Goal: Task Accomplishment & Management: Use online tool/utility

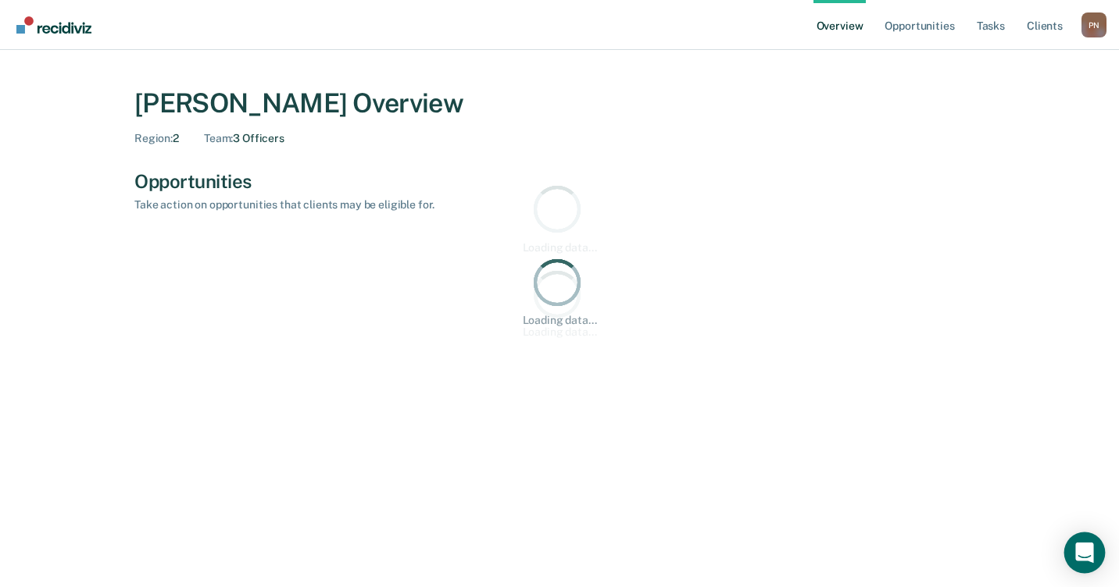
click at [1088, 553] on div "Open Intercom Messenger" at bounding box center [1084, 553] width 41 height 41
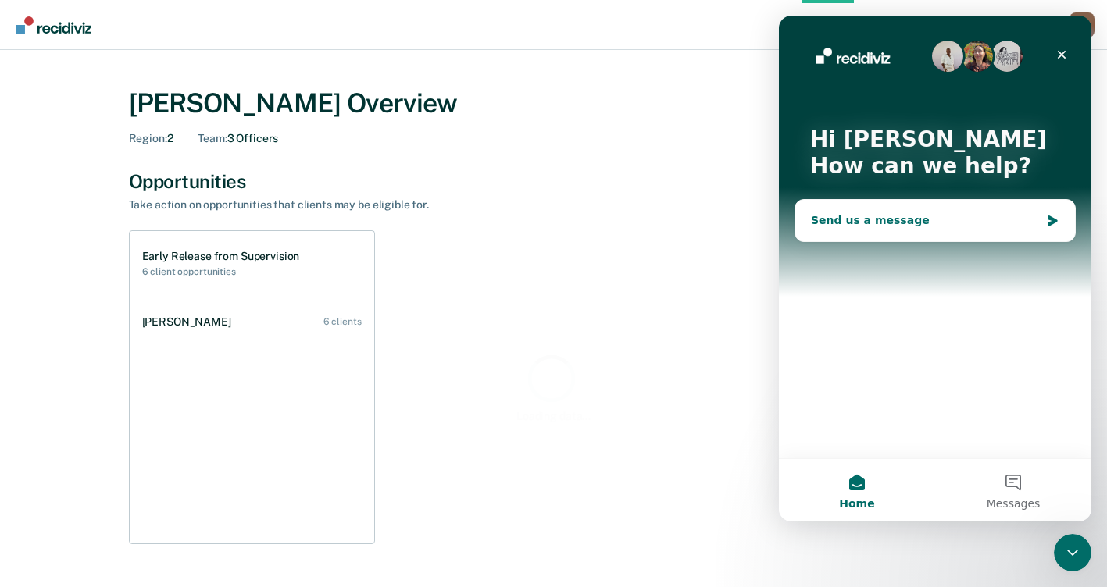
click at [850, 221] on div "Send us a message" at bounding box center [925, 220] width 229 height 16
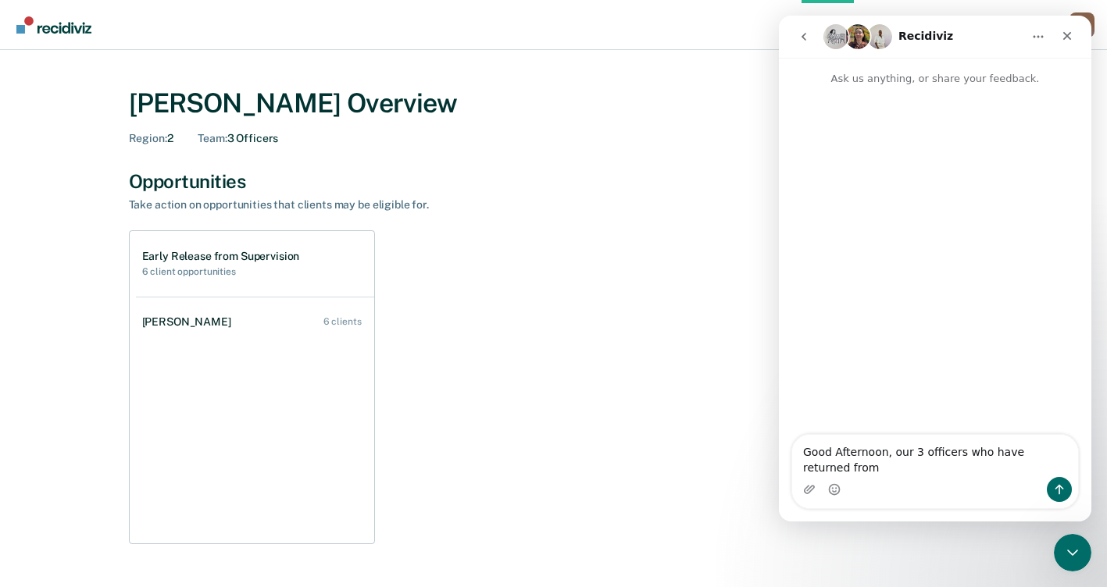
click at [915, 471] on textarea "Good Afternoon, our 3 officers who have returned from" at bounding box center [935, 456] width 286 height 42
click at [847, 476] on textarea "Good Afternoon, our 3 new officers who have returned from" at bounding box center [935, 456] width 286 height 42
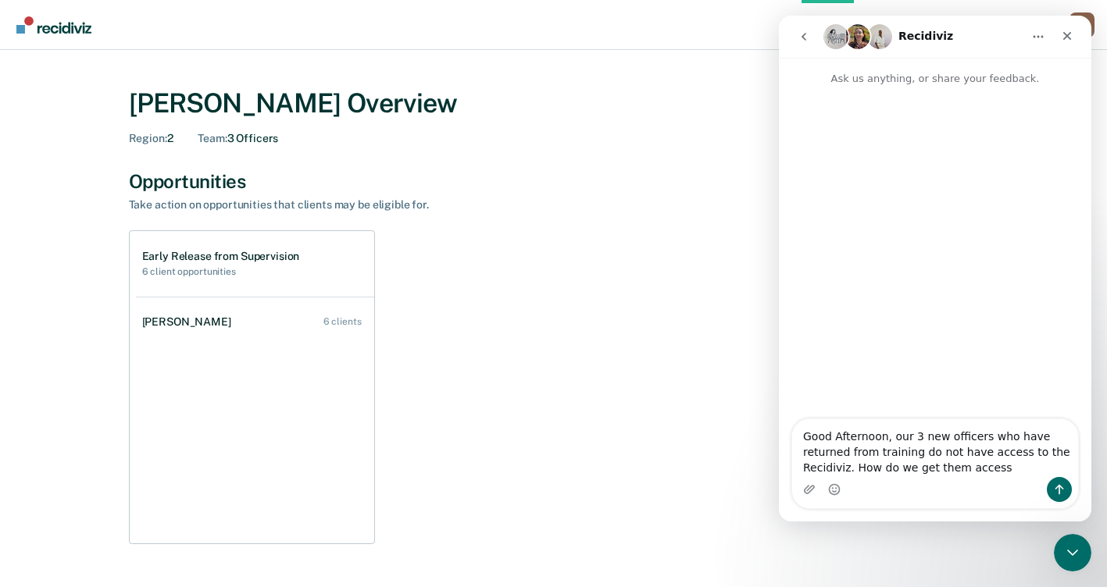
type textarea "Good Afternoon, our 3 new officers who have returned from training do not have …"
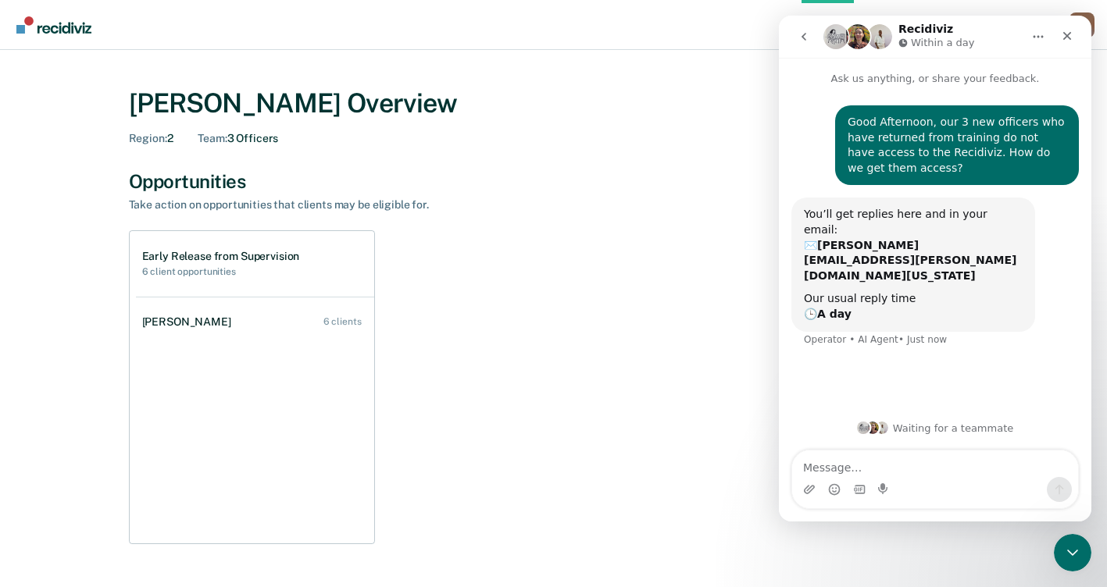
drag, startPoint x: 116, startPoint y: 155, endPoint x: 646, endPoint y: 102, distance: 533.0
click at [646, 102] on div "[PERSON_NAME] Overview" at bounding box center [554, 103] width 850 height 32
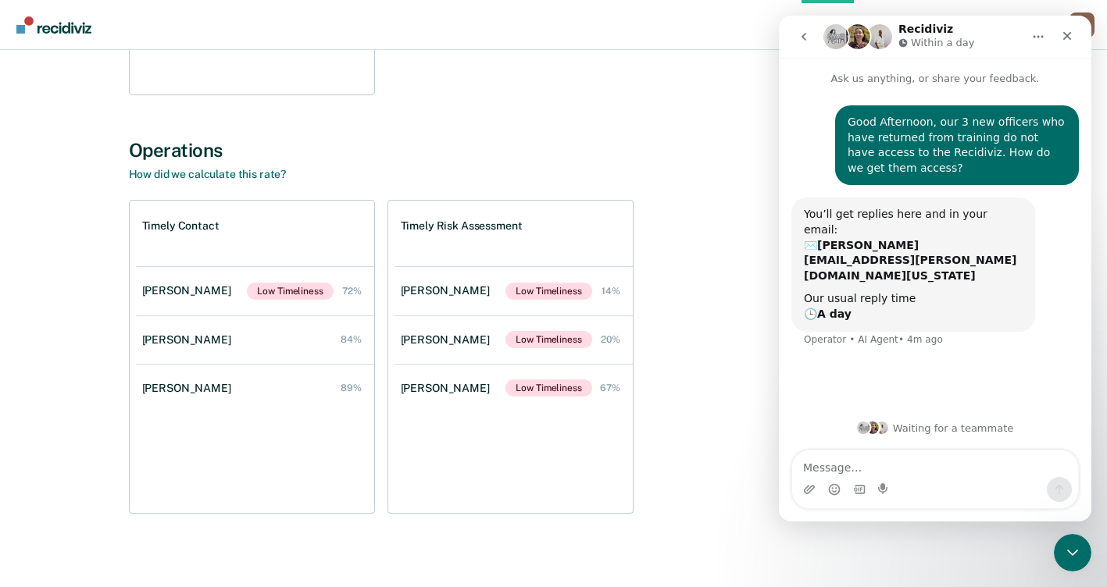
scroll to position [457, 0]
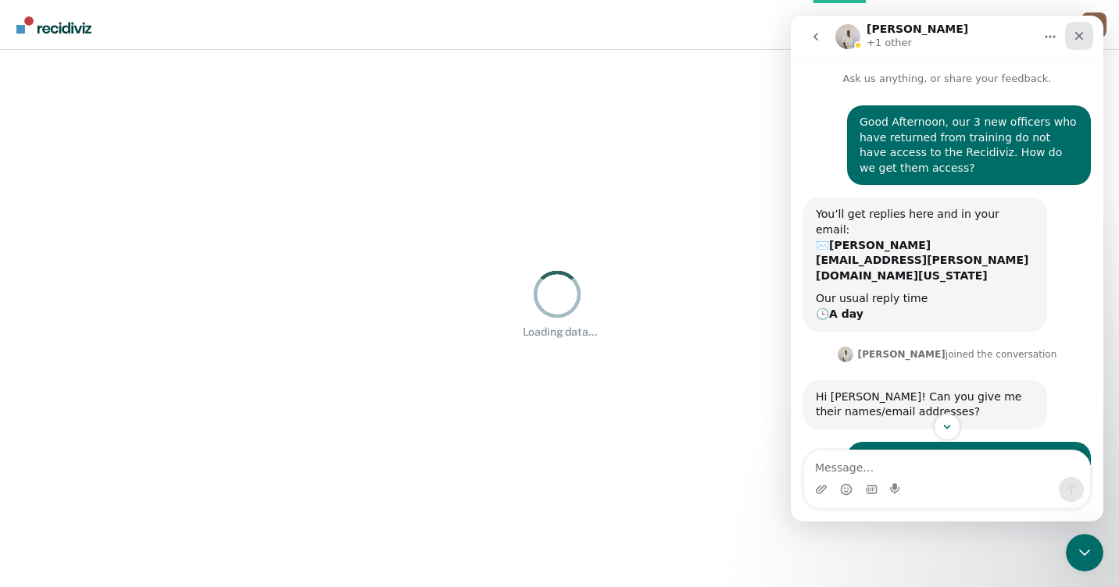
scroll to position [2, 0]
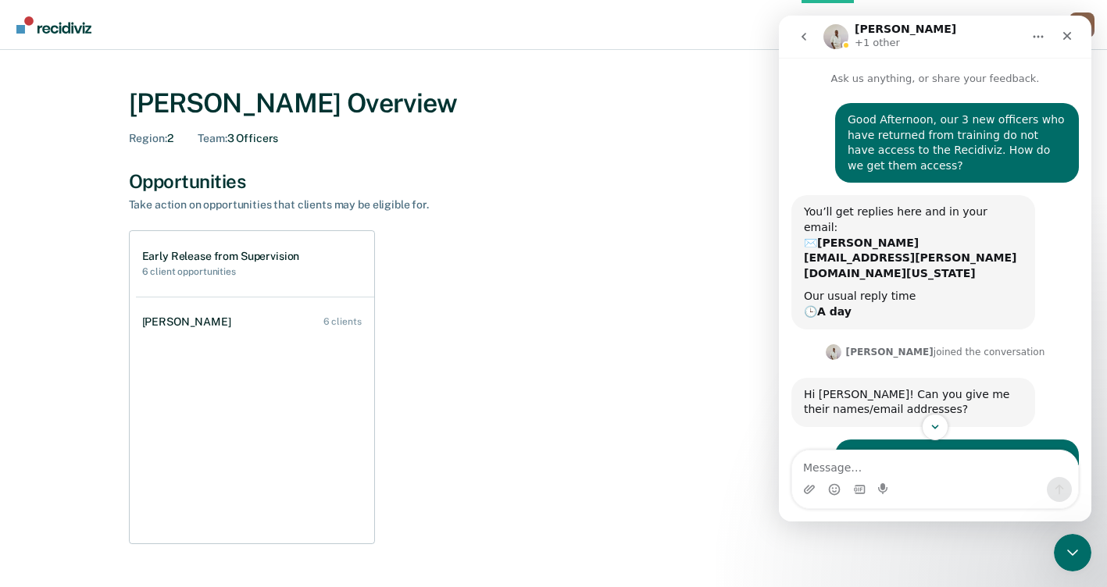
click at [510, 224] on div "Opportunities Take action on opportunities that clients may be eligible for. Ea…" at bounding box center [554, 357] width 850 height 375
click at [1067, 29] on div "Close" at bounding box center [1067, 36] width 28 height 28
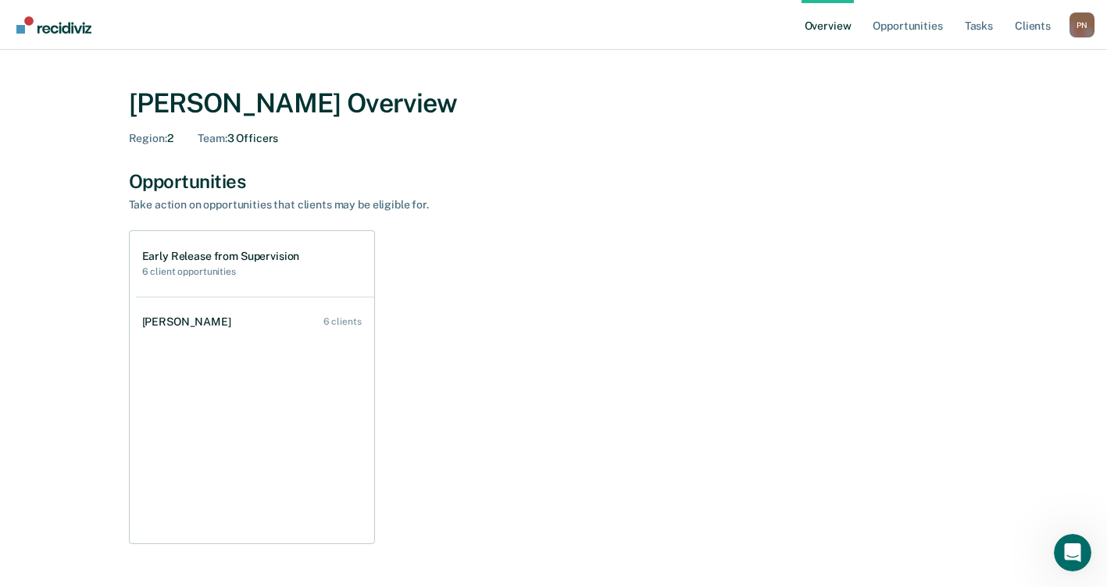
scroll to position [235, 0]
click at [936, 24] on link "Opportunities" at bounding box center [907, 25] width 76 height 50
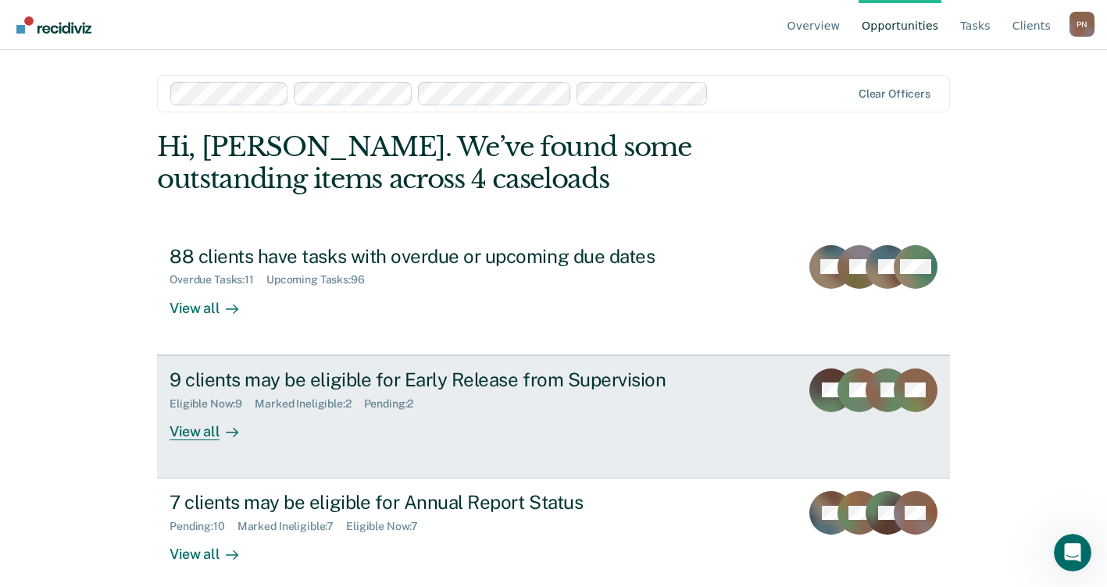
click at [191, 435] on div "View all" at bounding box center [213, 425] width 87 height 30
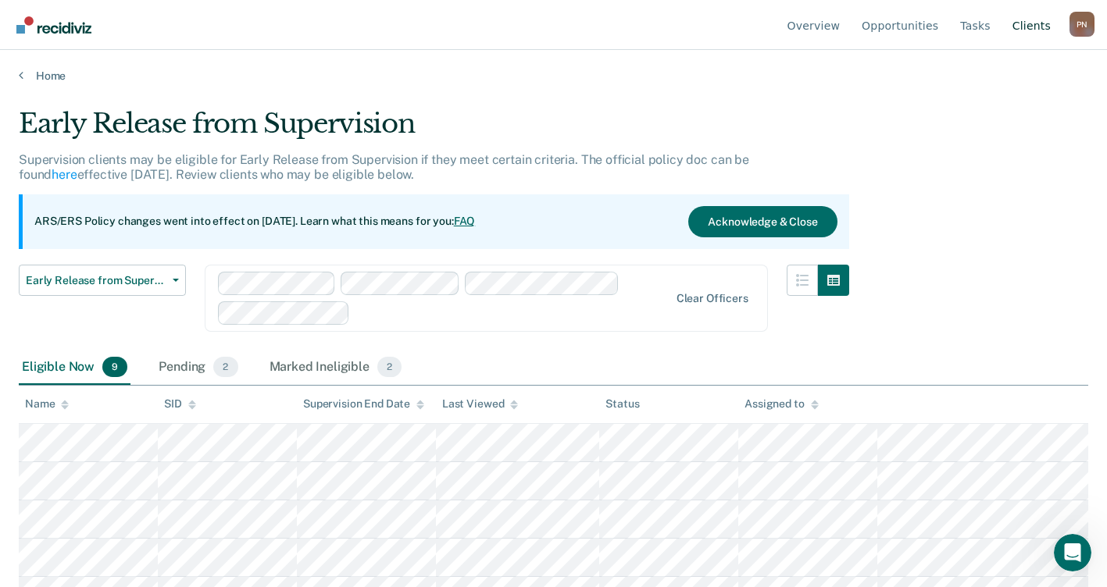
click at [1023, 25] on link "Client s" at bounding box center [1031, 25] width 45 height 50
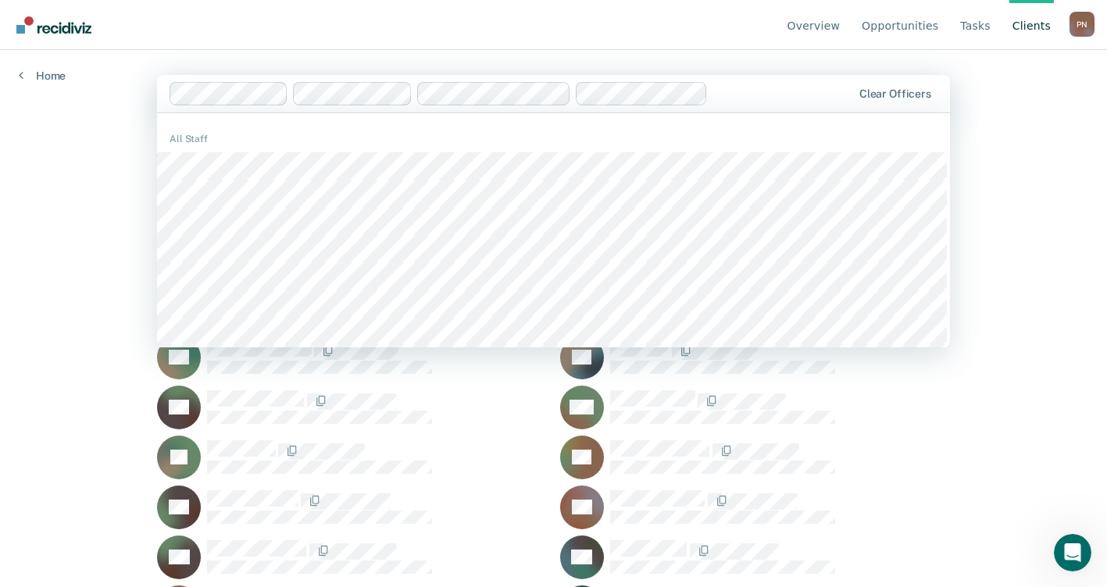
click at [1044, 150] on div "Overview Opportunities Tasks Client s [PERSON_NAME] P N Profile How it works Lo…" at bounding box center [553, 293] width 1107 height 587
click at [987, 161] on div "Overview Opportunities Tasks Client s [PERSON_NAME] P N Profile How it works Lo…" at bounding box center [553, 293] width 1107 height 587
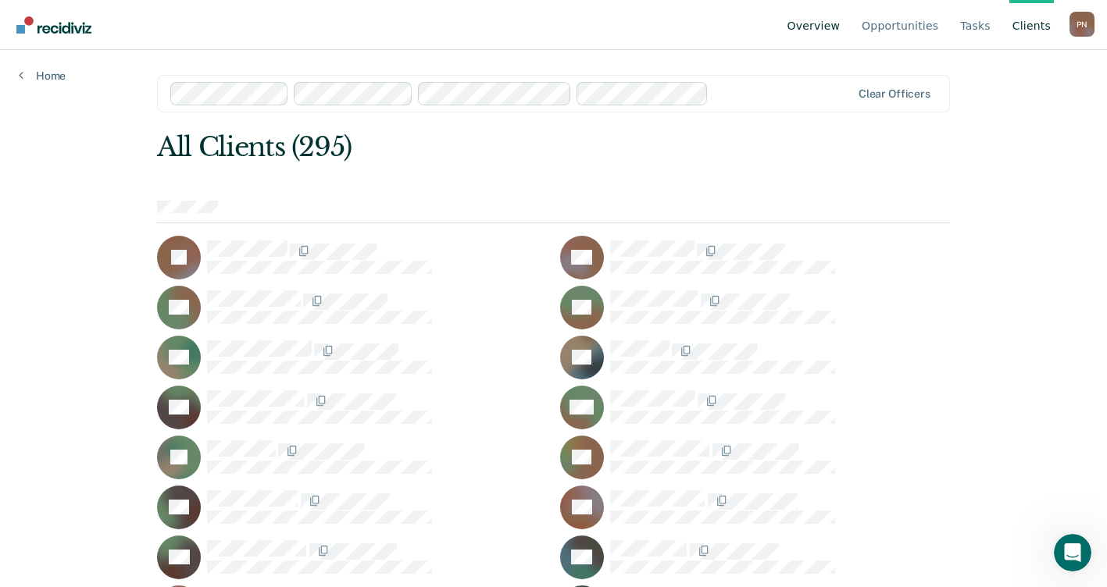
click at [837, 22] on link "Overview" at bounding box center [813, 25] width 59 height 50
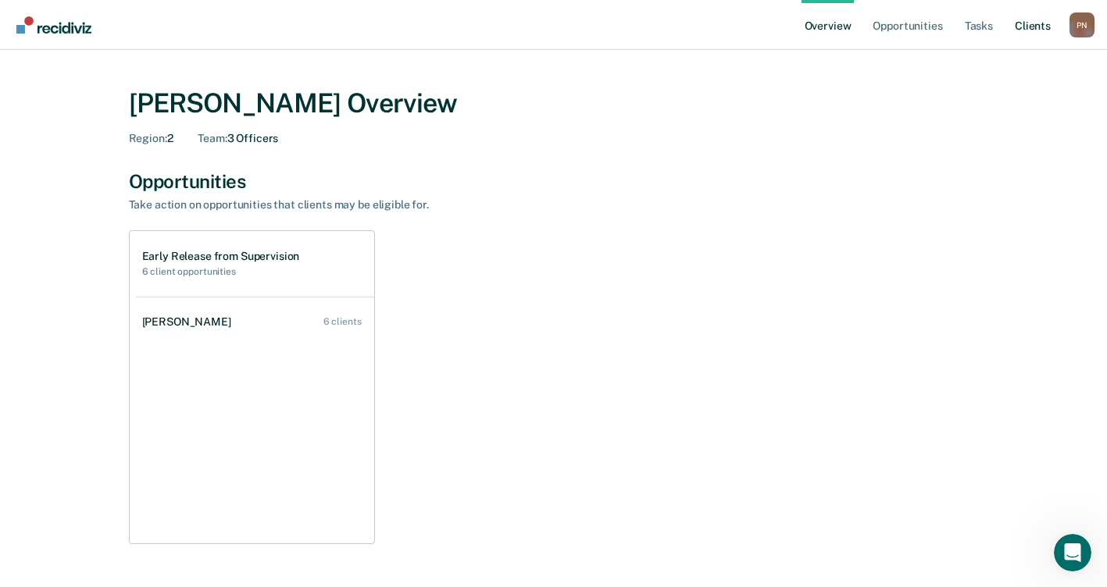
click at [1036, 21] on link "Client s" at bounding box center [1033, 25] width 42 height 50
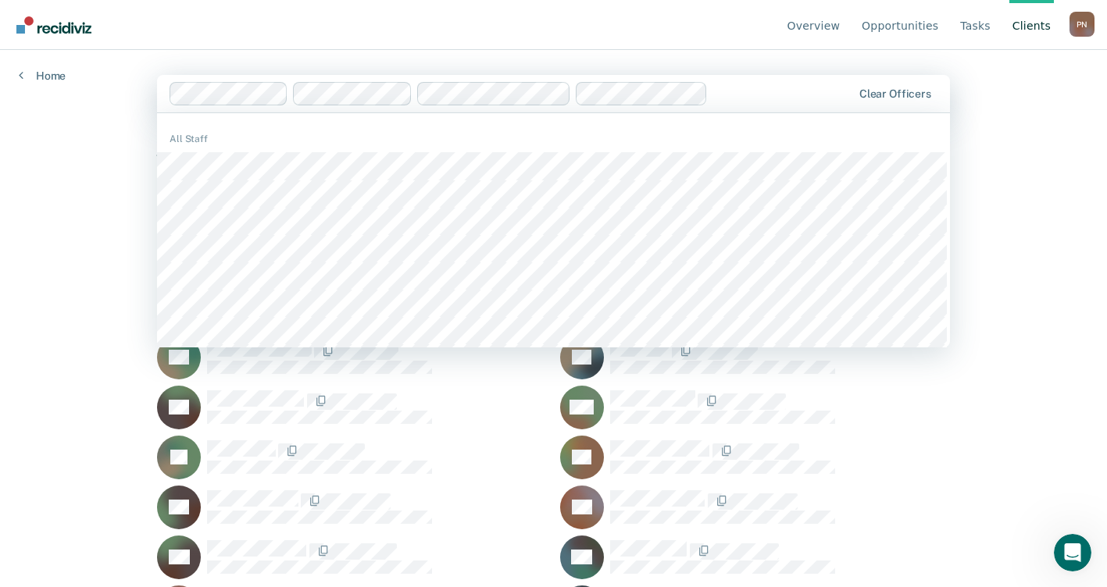
click at [1027, 184] on div "Overview Opportunities Tasks Client s [PERSON_NAME] P N Profile How it works Lo…" at bounding box center [553, 293] width 1107 height 587
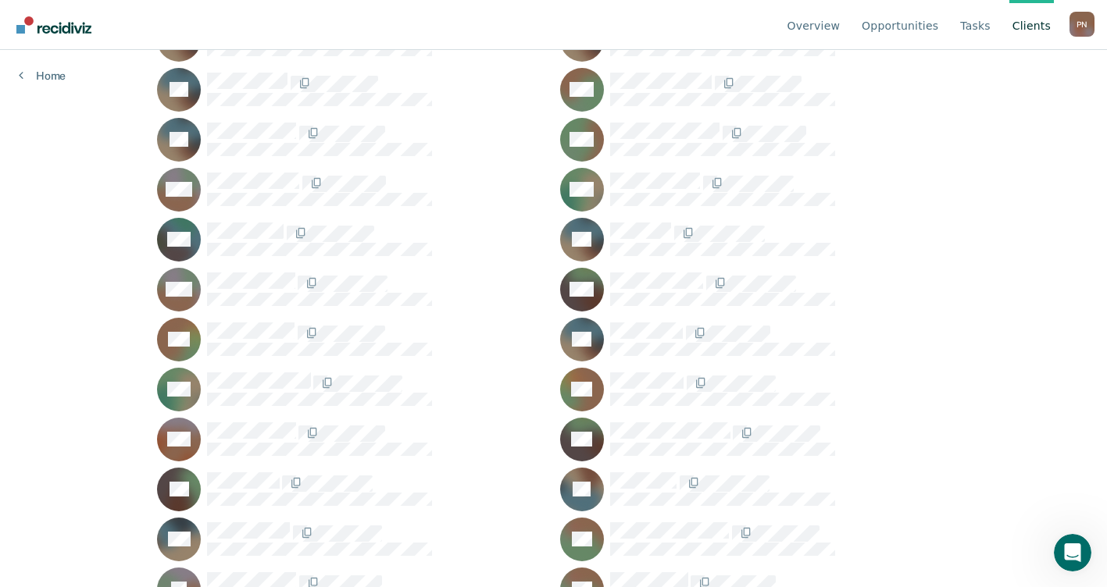
scroll to position [1094, 0]
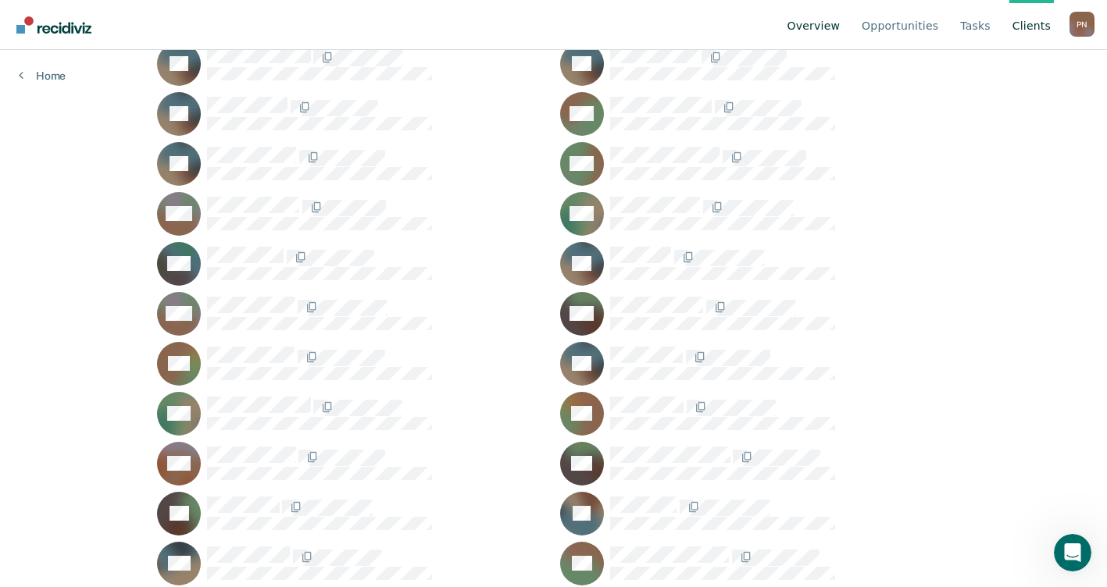
click at [837, 34] on link "Overview" at bounding box center [813, 25] width 59 height 50
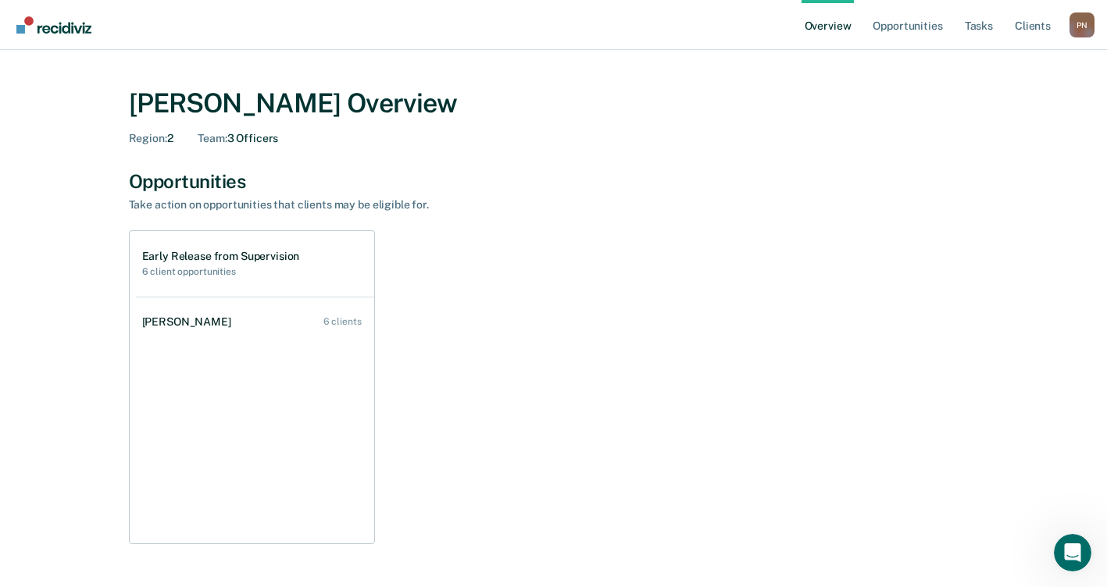
click at [1010, 23] on ul "Overview Opportunities Tasks Client s" at bounding box center [936, 25] width 268 height 50
click at [1022, 24] on link "Client s" at bounding box center [1033, 25] width 42 height 50
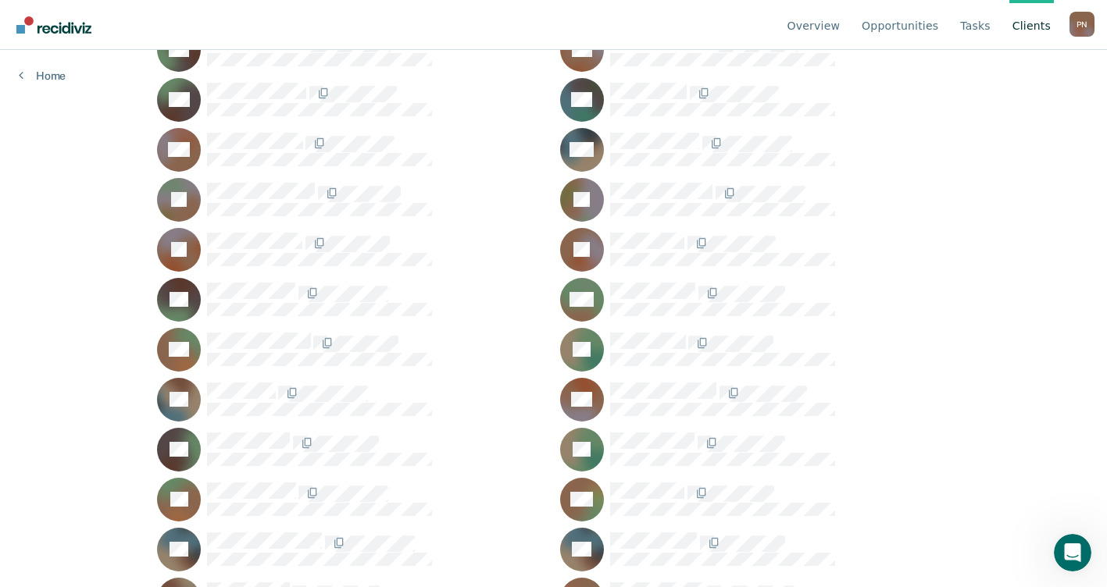
scroll to position [469, 0]
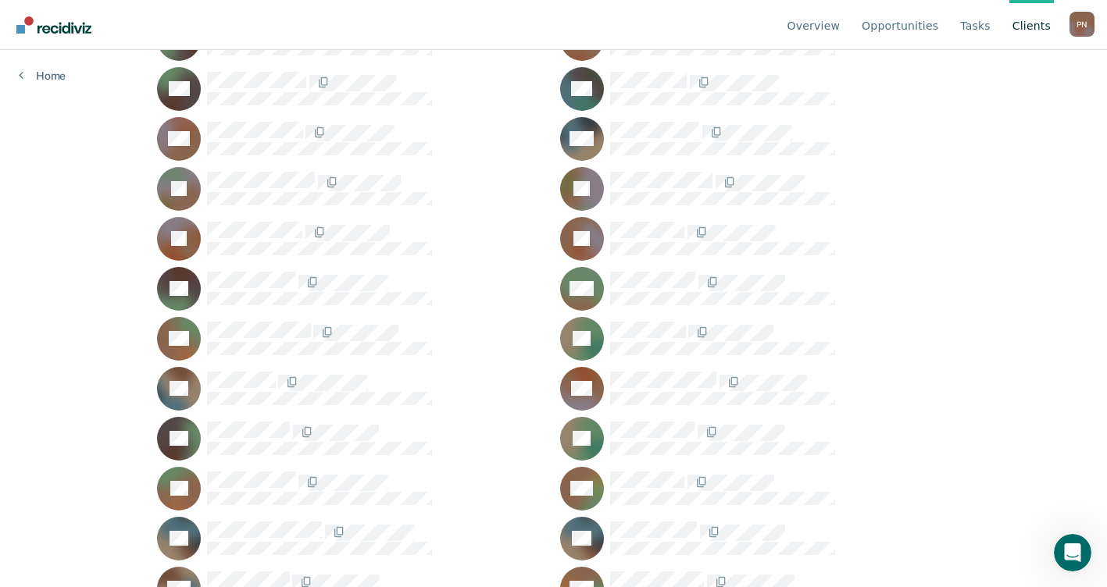
click at [1080, 28] on div "P N" at bounding box center [1081, 24] width 25 height 25
click at [991, 127] on link "Log Out" at bounding box center [1019, 122] width 101 height 13
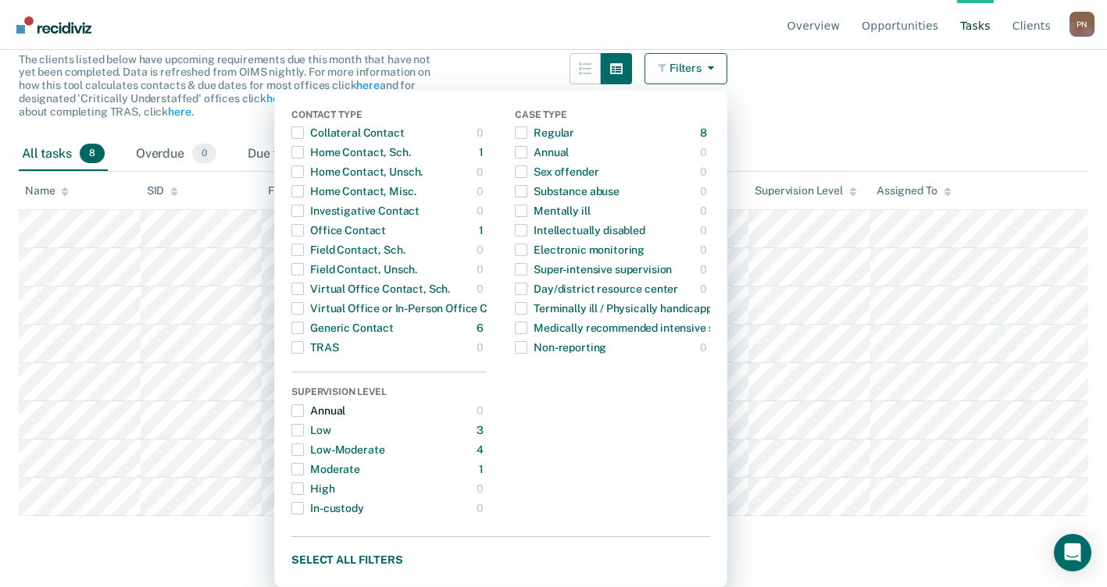
scroll to position [156, 0]
click at [856, 134] on main "Clear officers Tasks Critically Understaffed The clients listed below have upco…" at bounding box center [553, 177] width 1107 height 500
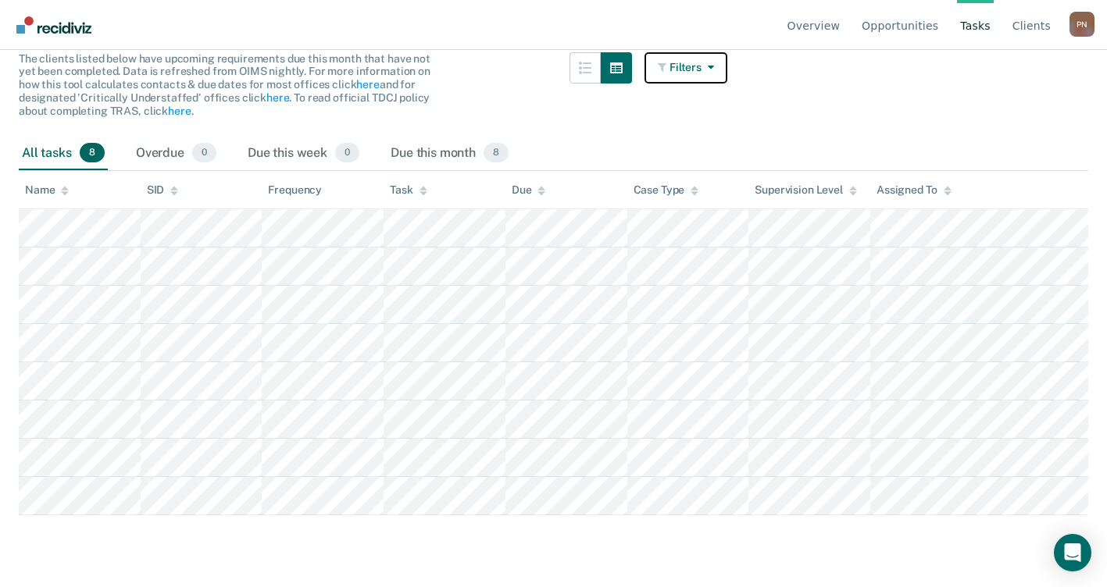
click at [713, 66] on icon "button" at bounding box center [708, 67] width 12 height 11
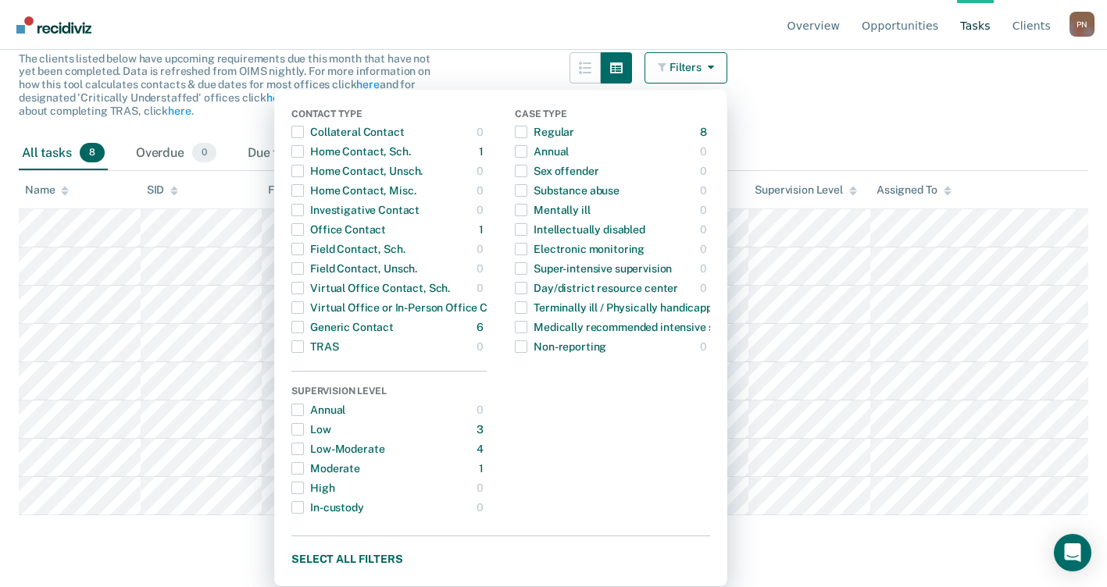
click at [706, 77] on button "Filters" at bounding box center [685, 67] width 83 height 31
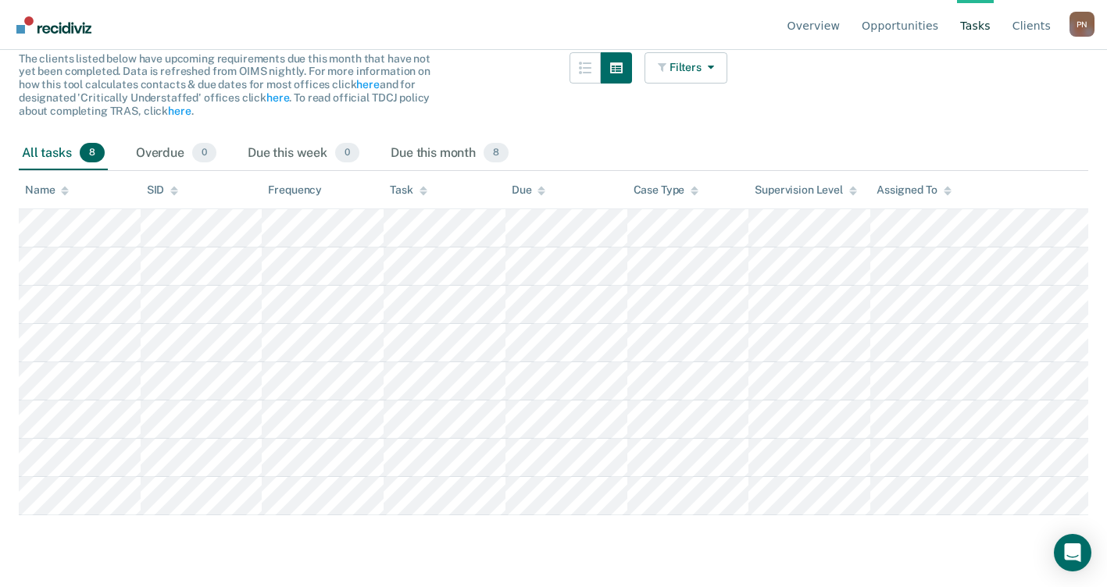
click at [834, 91] on main "Clear officers Tasks Critically Understaffed The clients listed below have upco…" at bounding box center [553, 177] width 1107 height 500
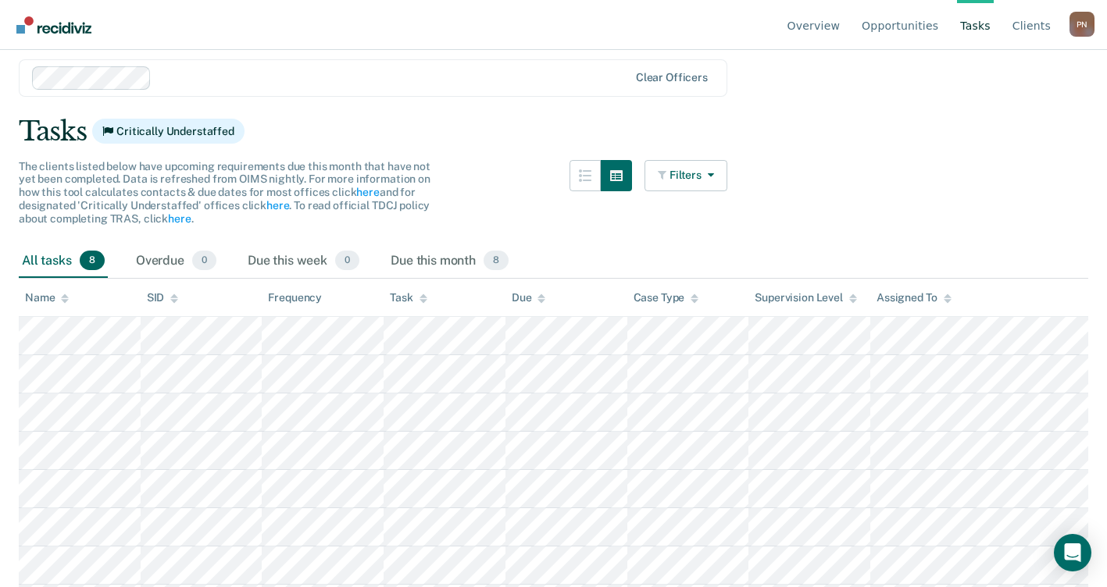
scroll to position [0, 0]
